Goal: Understand process/instructions: Learn how to perform a task or action

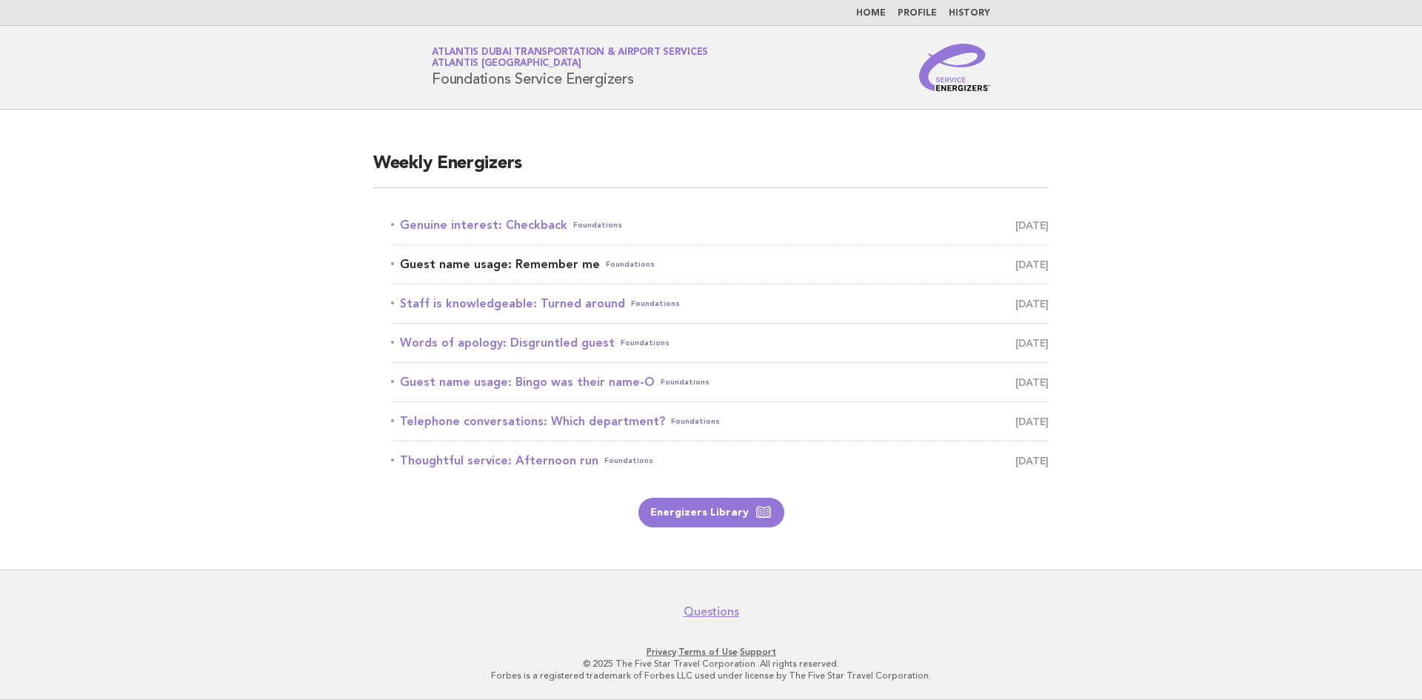
click at [524, 265] on link "Guest name usage: Remember me Foundations [DATE]" at bounding box center [720, 264] width 658 height 21
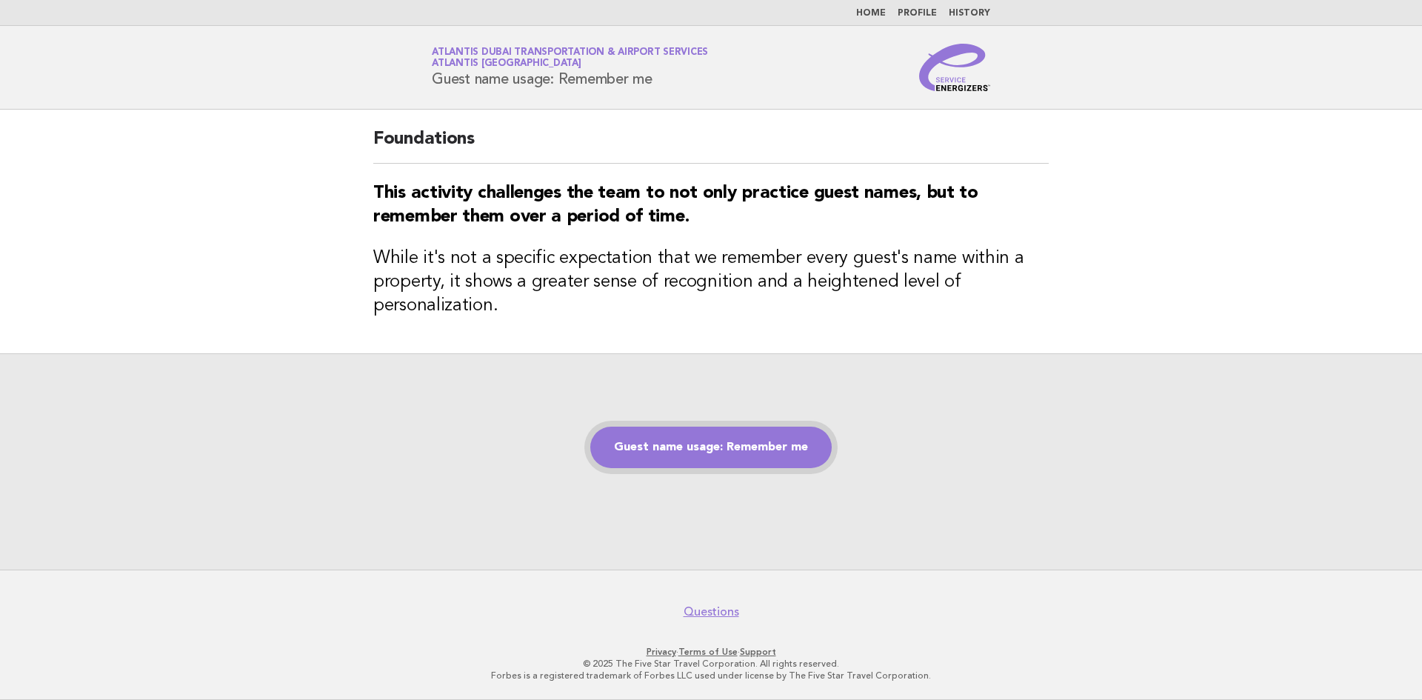
click at [689, 456] on link "Guest name usage: Remember me" at bounding box center [710, 447] width 241 height 41
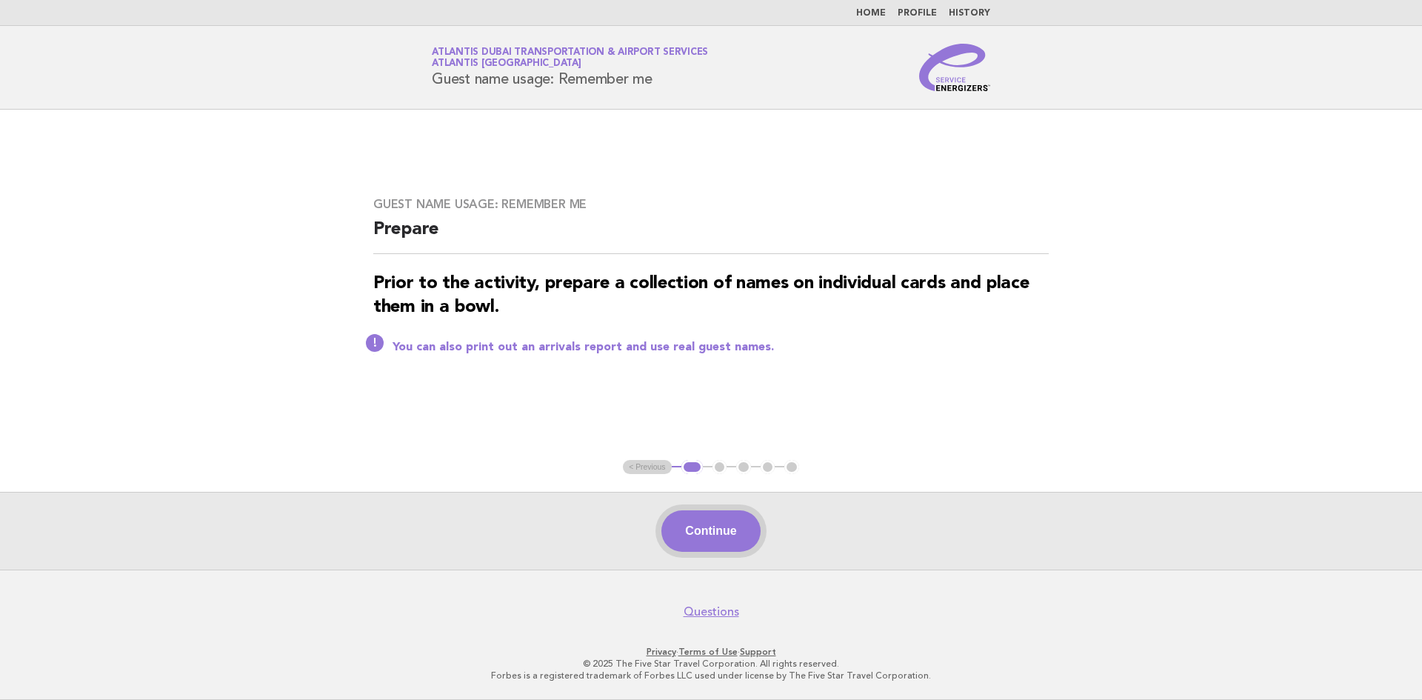
click at [702, 524] on button "Continue" at bounding box center [711, 530] width 99 height 41
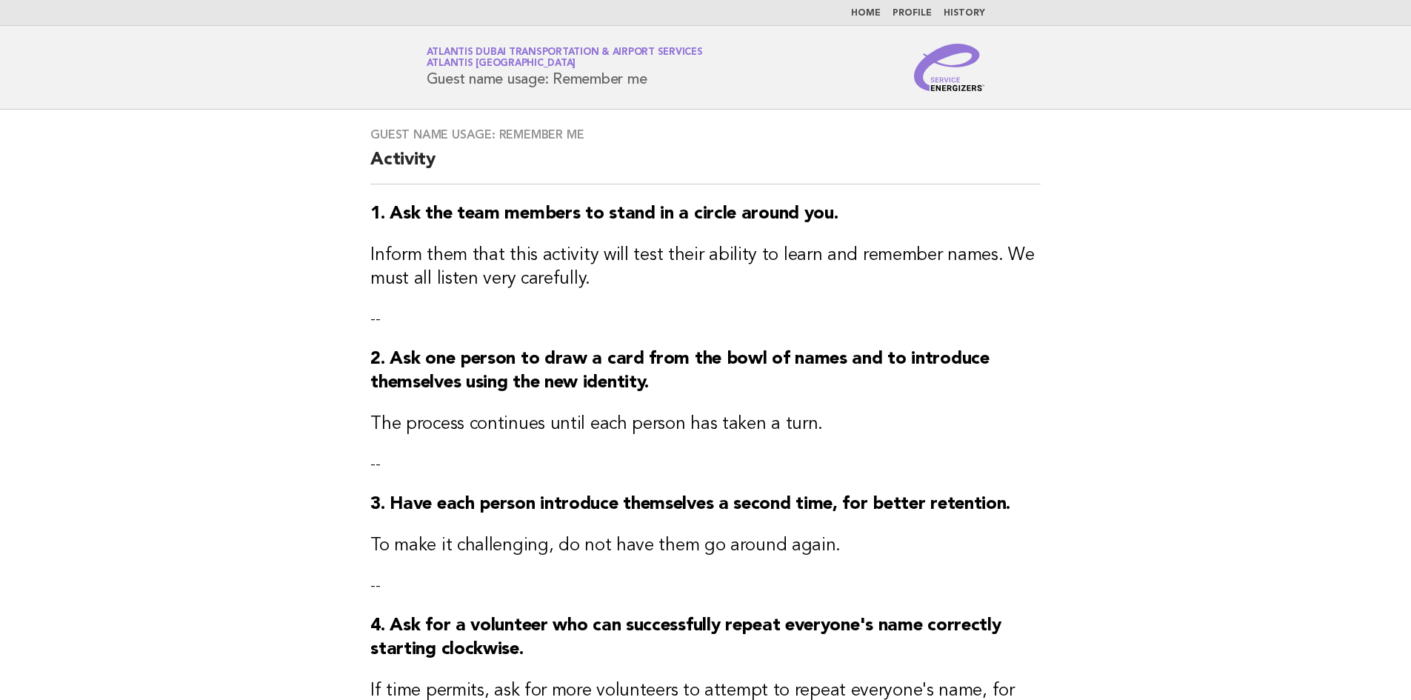
scroll to position [124, 0]
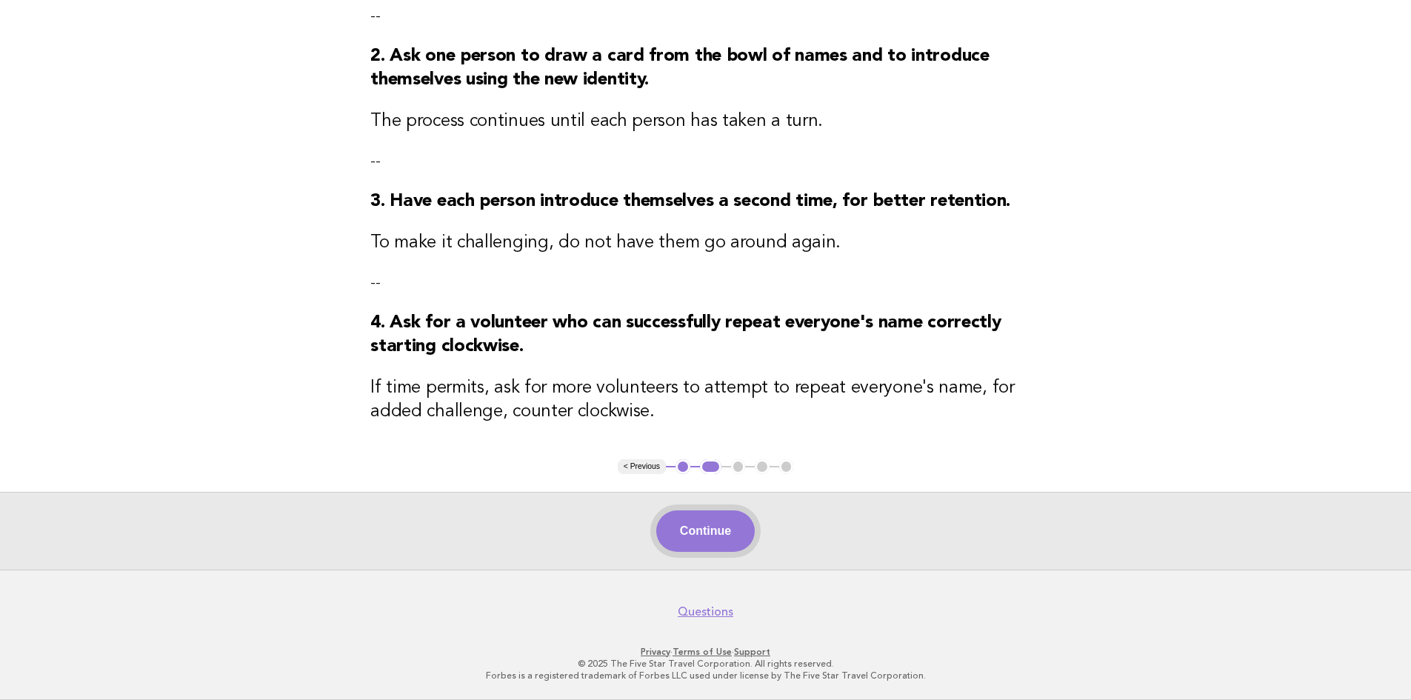
click at [698, 535] on button "Continue" at bounding box center [705, 530] width 99 height 41
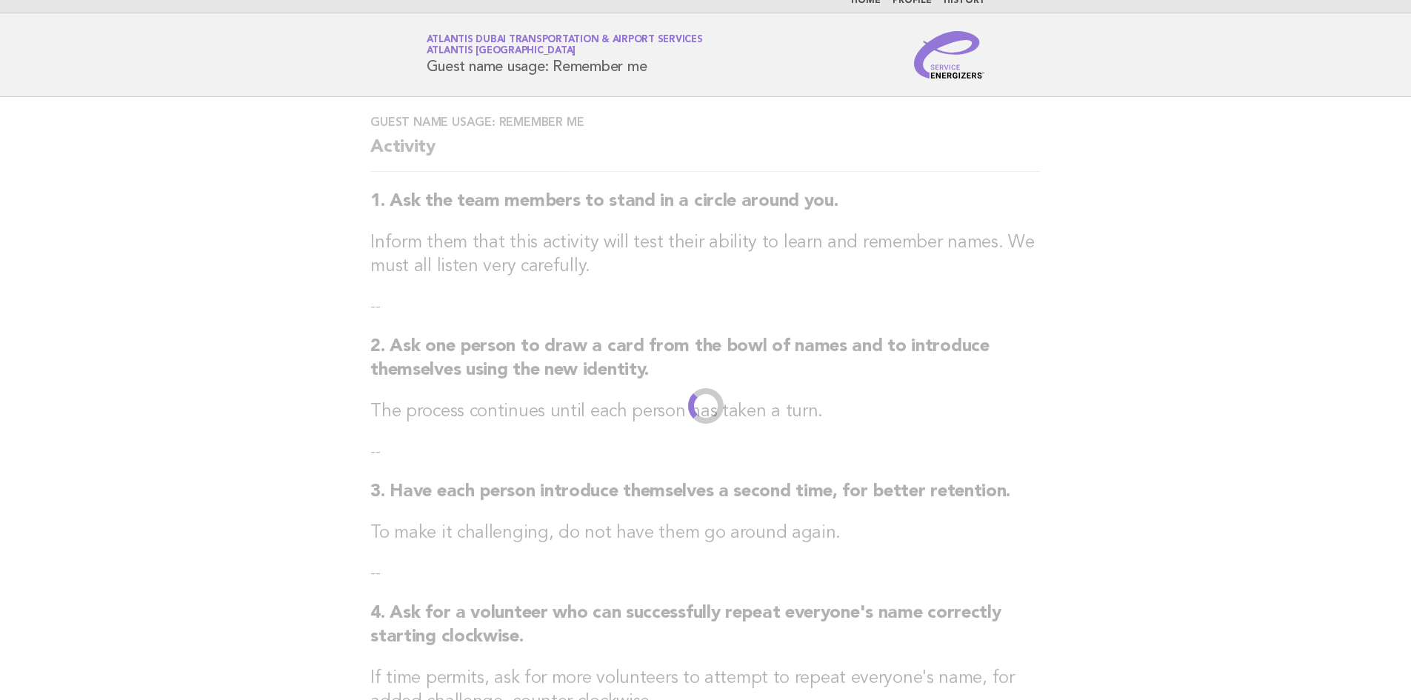
scroll to position [0, 0]
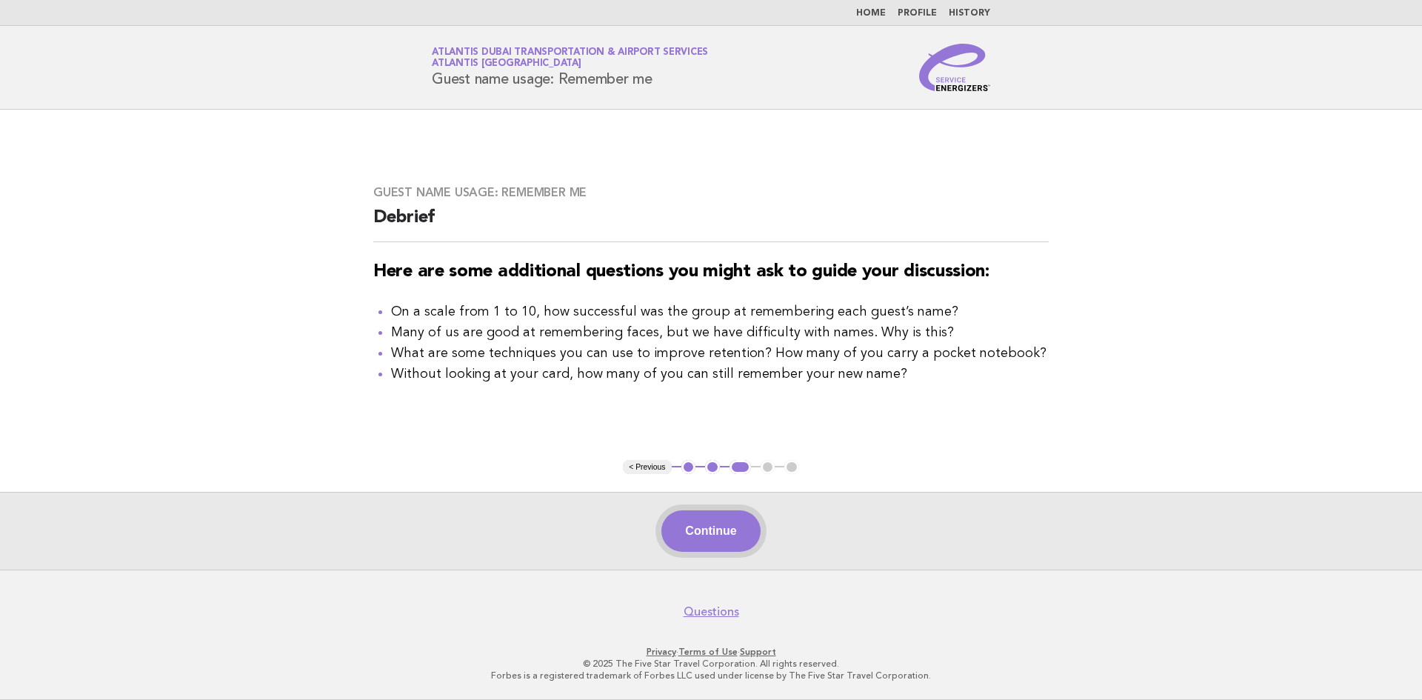
click at [690, 531] on button "Continue" at bounding box center [711, 530] width 99 height 41
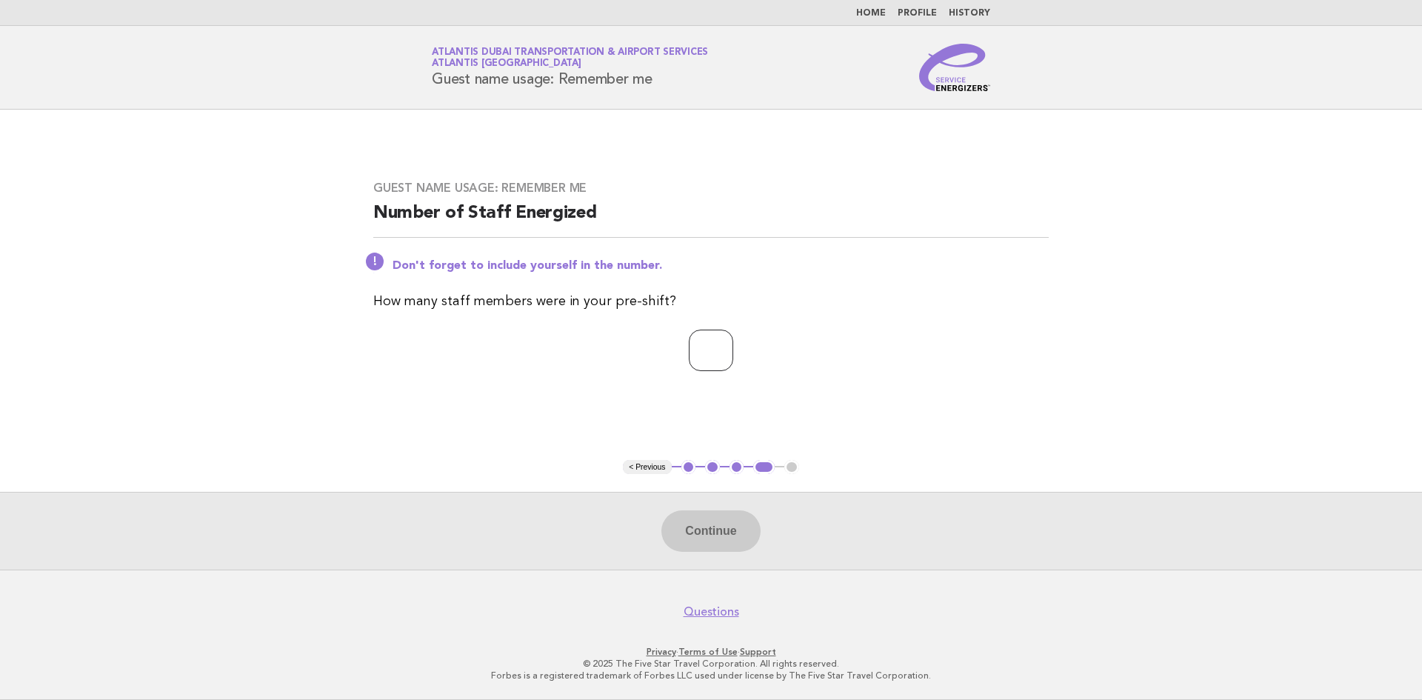
click at [733, 343] on input "*" at bounding box center [711, 350] width 44 height 41
type input "*"
click at [733, 343] on input "*" at bounding box center [711, 350] width 44 height 41
click at [698, 533] on button "Continue" at bounding box center [711, 530] width 99 height 41
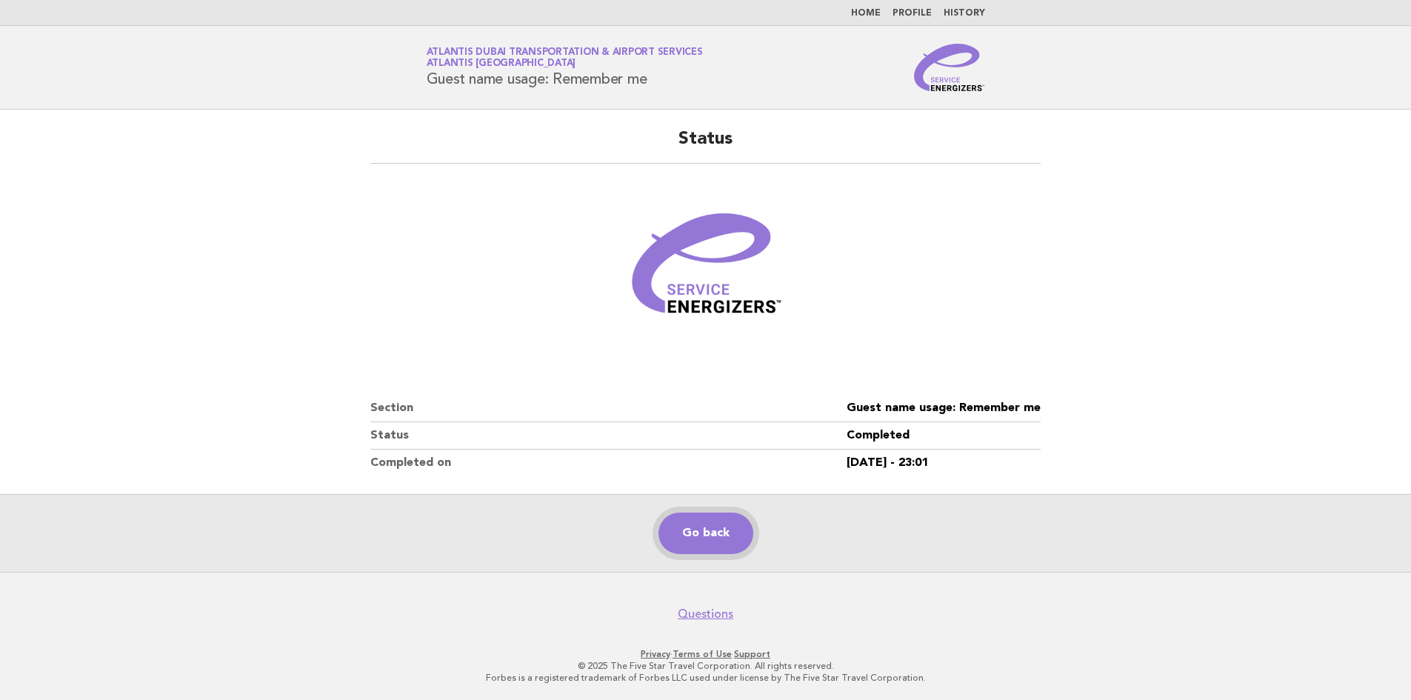
click at [686, 539] on link "Go back" at bounding box center [706, 533] width 95 height 41
